Goal: Information Seeking & Learning: Find specific page/section

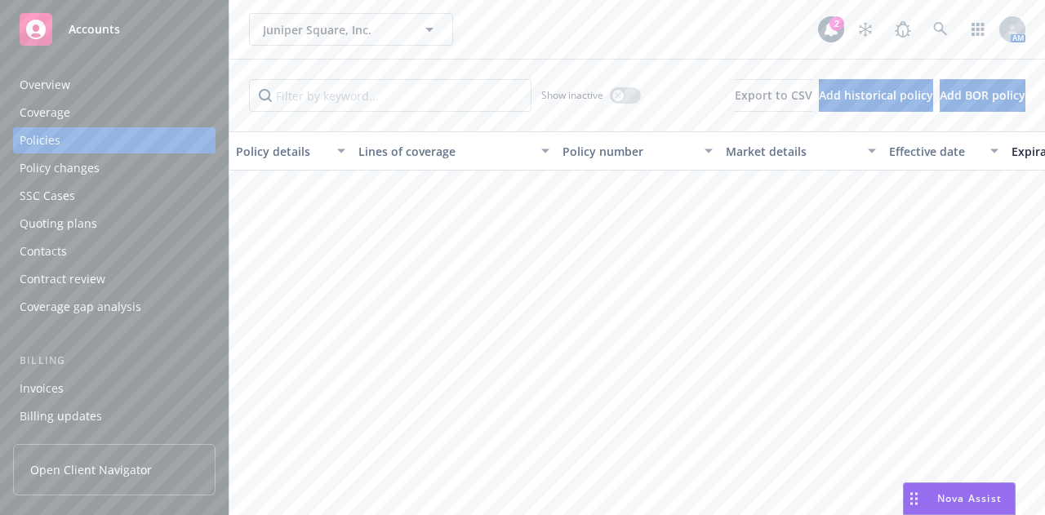
scroll to position [662, 0]
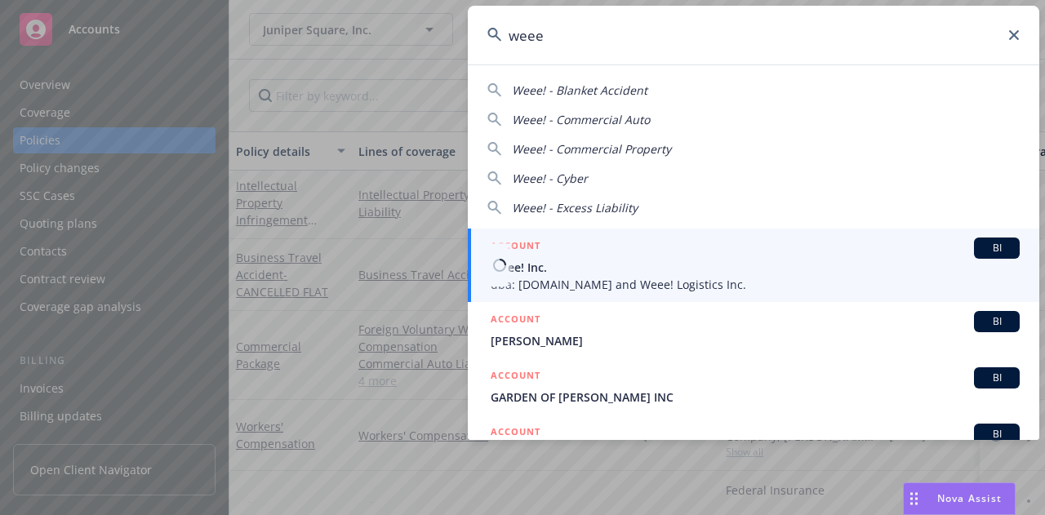
type input "weee"
click at [577, 273] on span "Weee! Inc." at bounding box center [755, 267] width 529 height 17
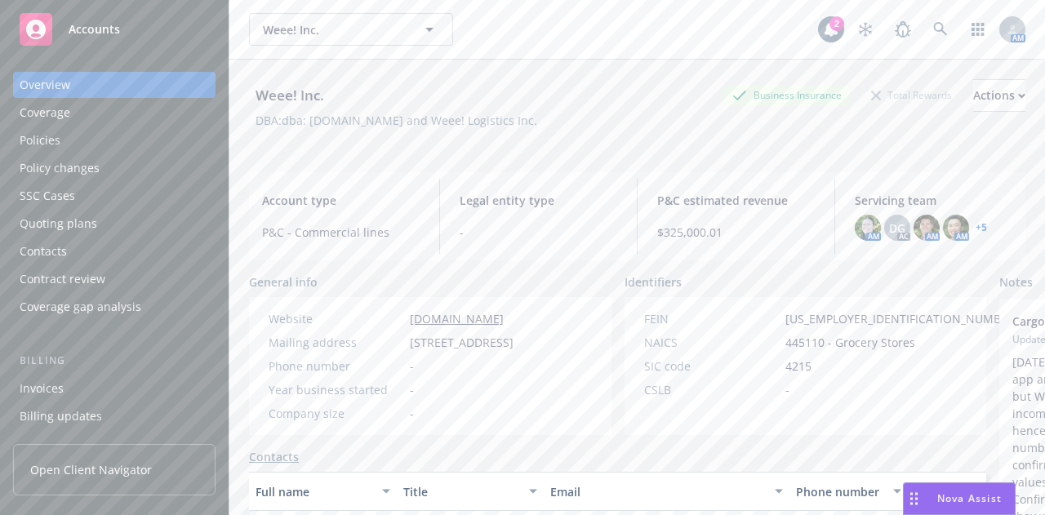
click at [77, 131] on div "Policies" at bounding box center [114, 140] width 189 height 26
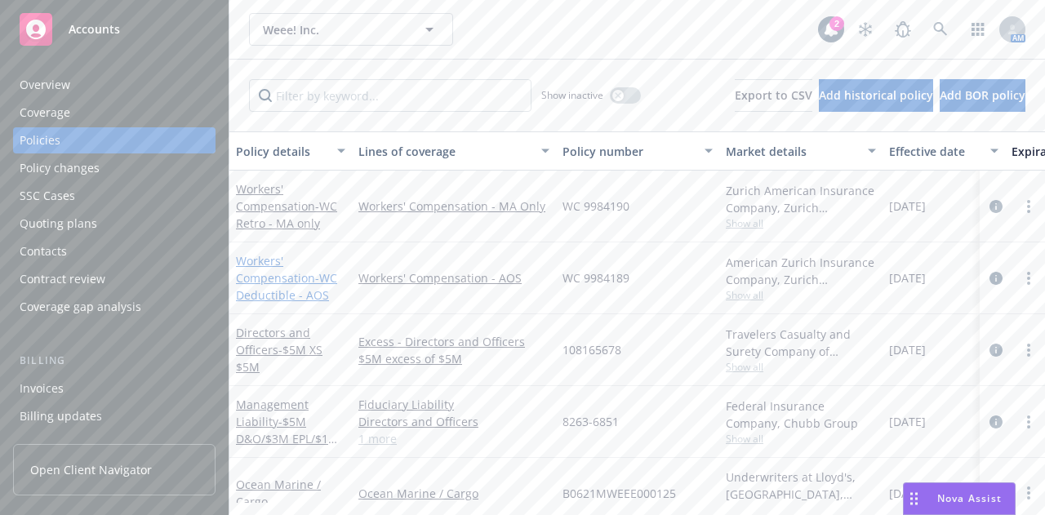
click at [276, 283] on link "Workers' Compensation - WC Deductible - AOS" at bounding box center [286, 278] width 101 height 50
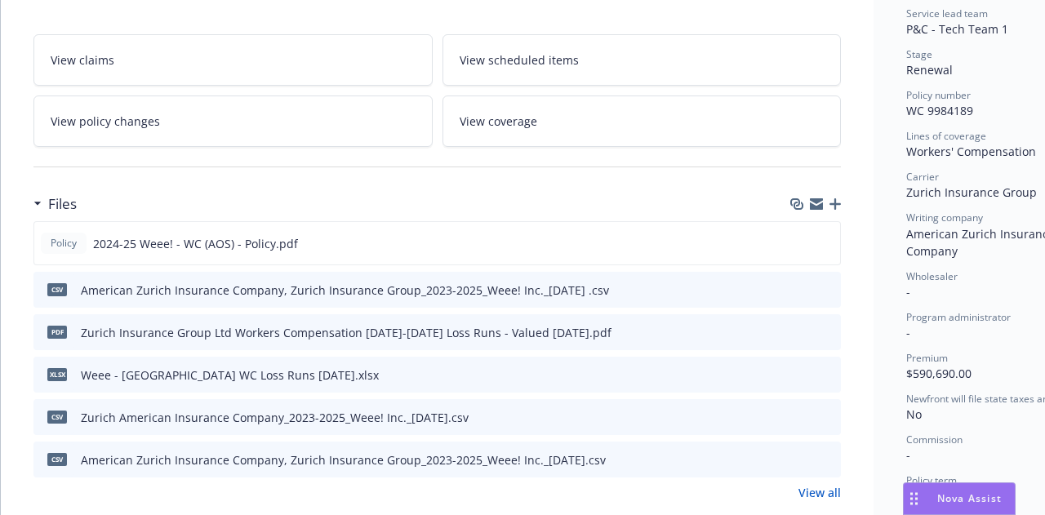
scroll to position [340, 0]
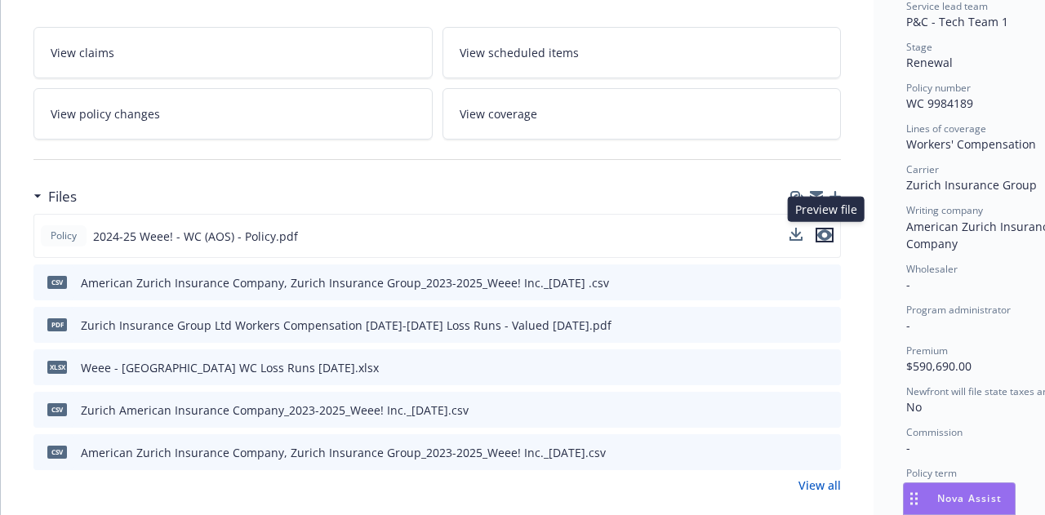
click at [828, 231] on icon "preview file" at bounding box center [824, 234] width 15 height 11
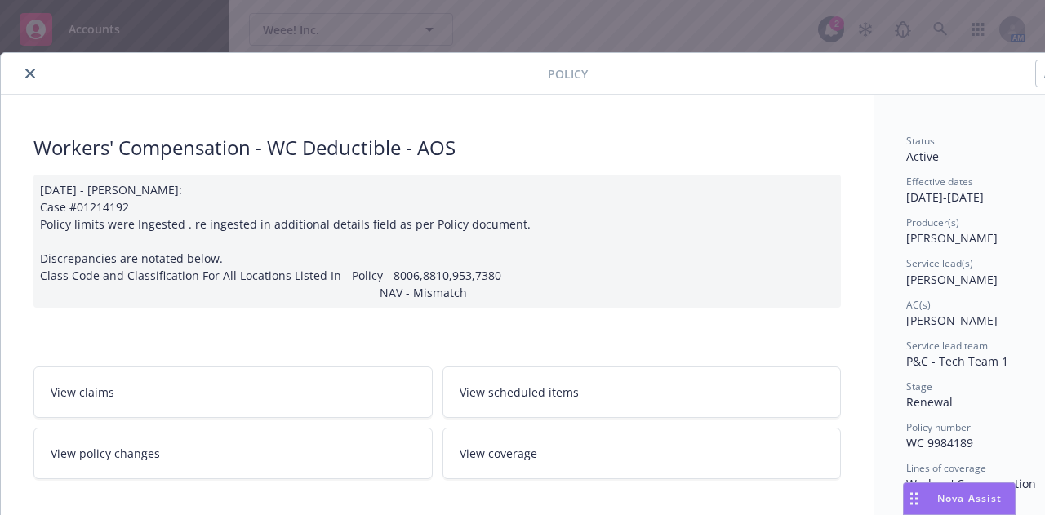
click at [21, 77] on button "close" at bounding box center [30, 74] width 20 height 20
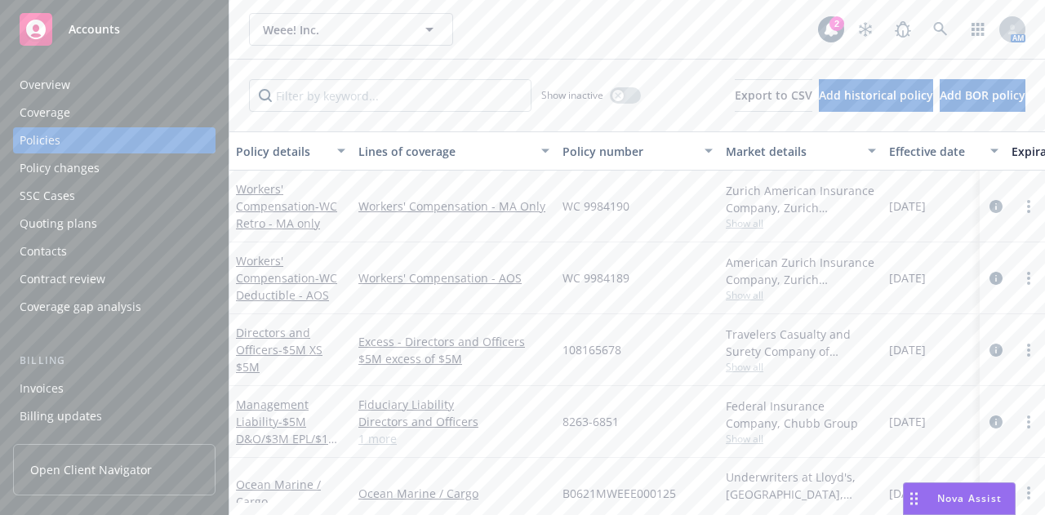
click at [656, 33] on div "Weee! Inc. Weee! Inc." at bounding box center [533, 29] width 569 height 33
